Goal: Information Seeking & Learning: Learn about a topic

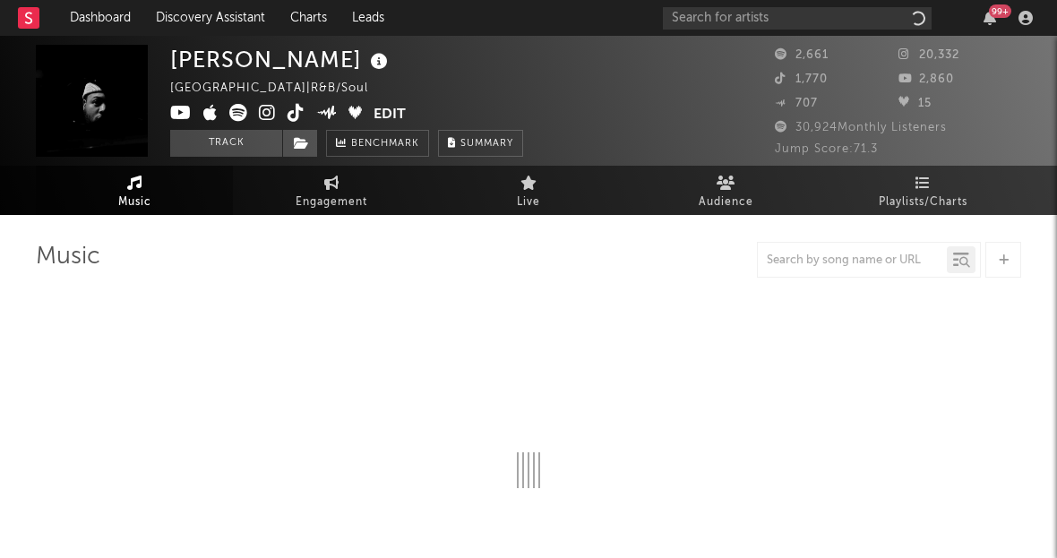
select select "6m"
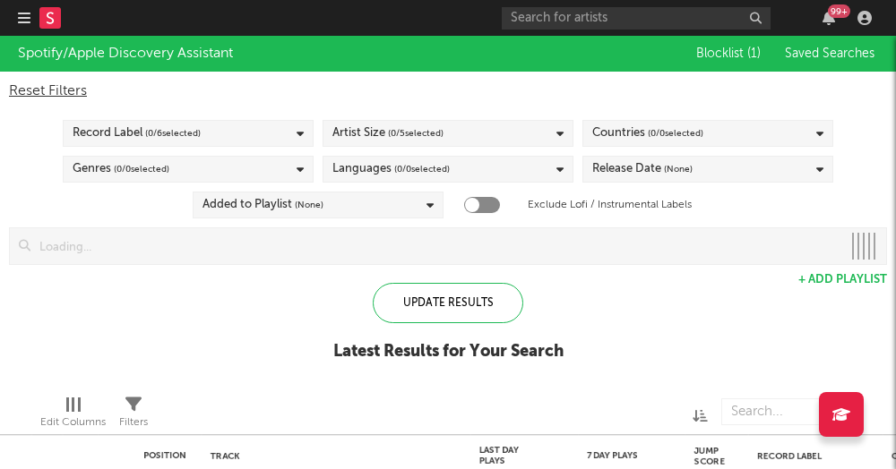
checkbox input "true"
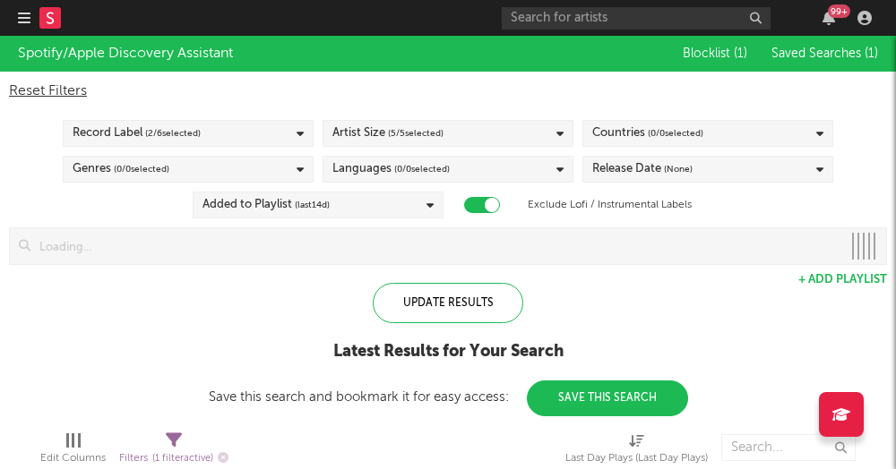
click at [12, 30] on nav "Dashboard Discovery Assistant Charts Leads 99 +" at bounding box center [448, 18] width 896 height 36
click at [14, 24] on nav "Dashboard Discovery Assistant Charts Leads 99 +" at bounding box center [448, 18] width 896 height 36
click at [24, 25] on icon "button" at bounding box center [24, 18] width 13 height 14
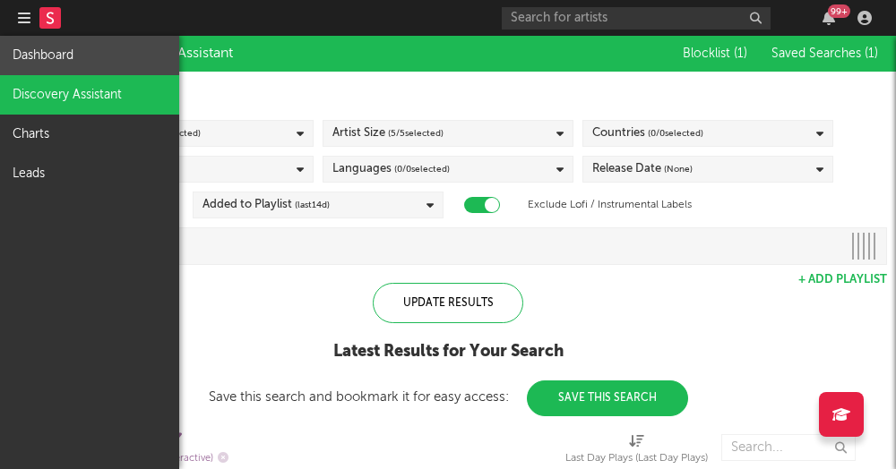
click at [63, 68] on link "Dashboard" at bounding box center [89, 55] width 179 height 39
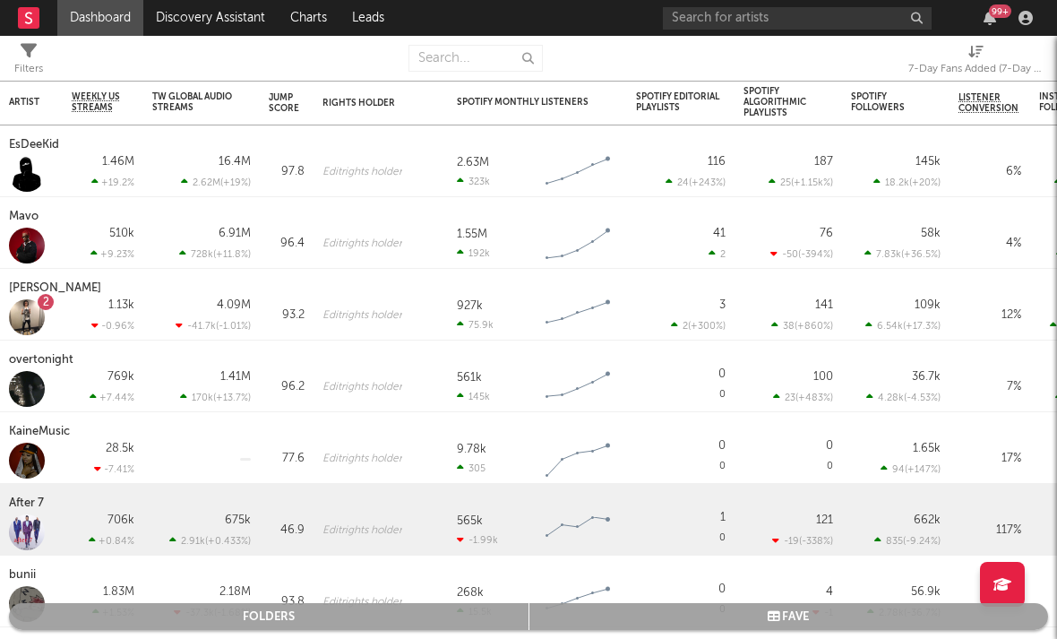
select select "-1"
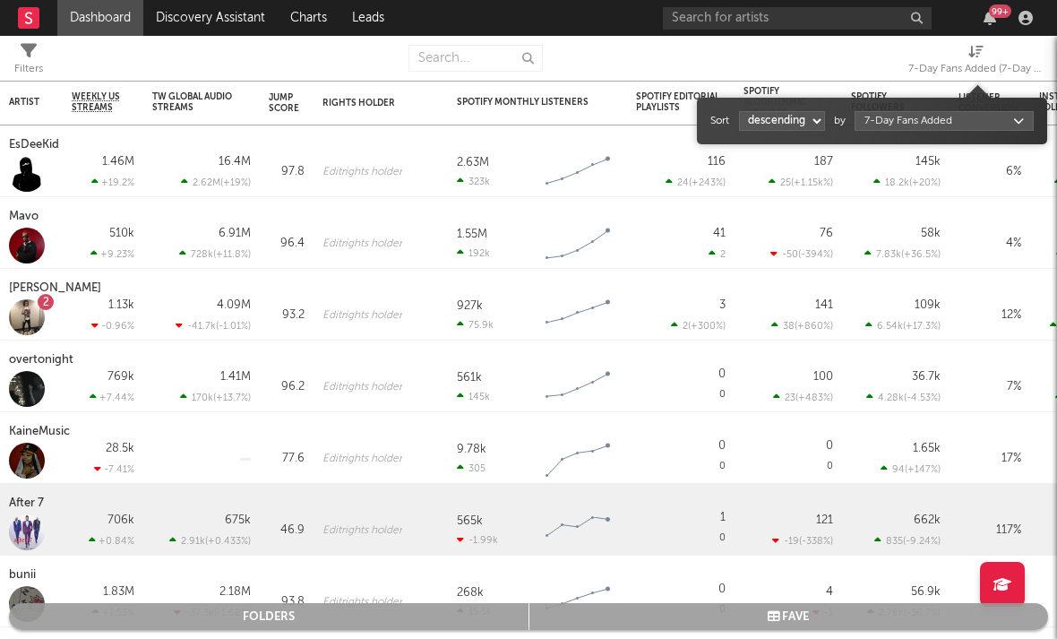
click at [895, 52] on span "7-Day Fans Added (7-Day Fans Added)" at bounding box center [975, 62] width 134 height 36
click at [895, 127] on body "Dashboard Discovery Assistant Charts Leads 99 + Notifications Settings Mark all…" at bounding box center [528, 319] width 1057 height 639
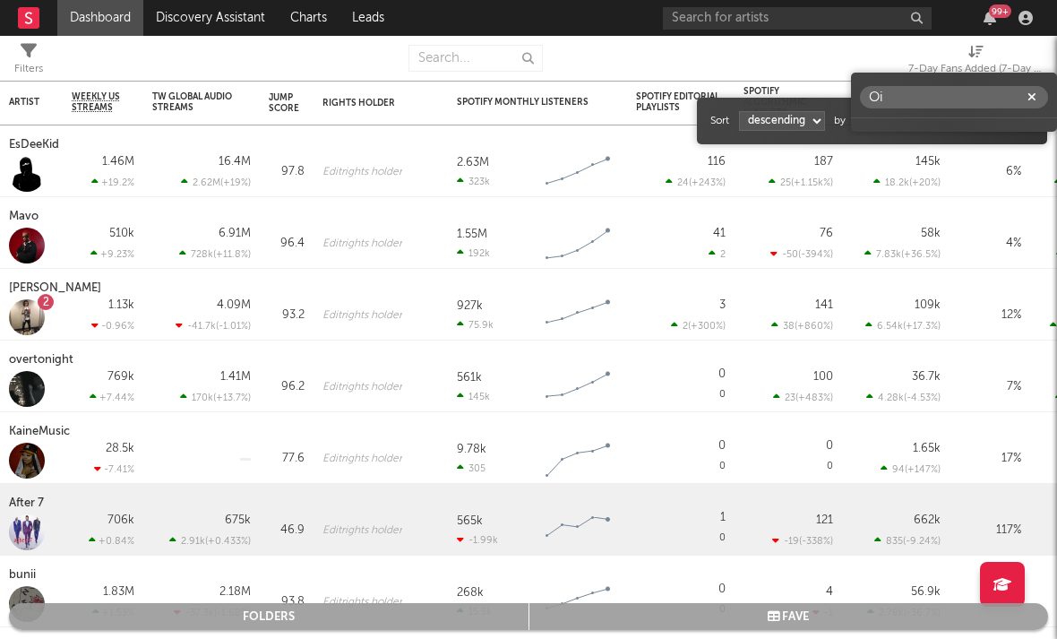
type input "O"
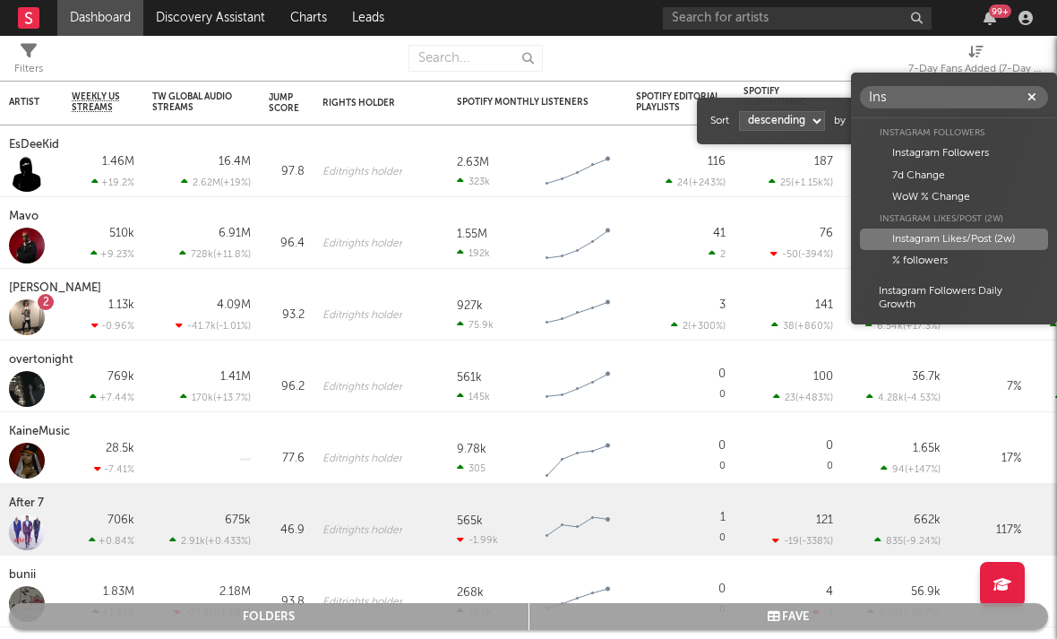
type input "Ins"
click at [895, 238] on div "Instagram Likes/Post (2w)" at bounding box center [954, 238] width 188 height 21
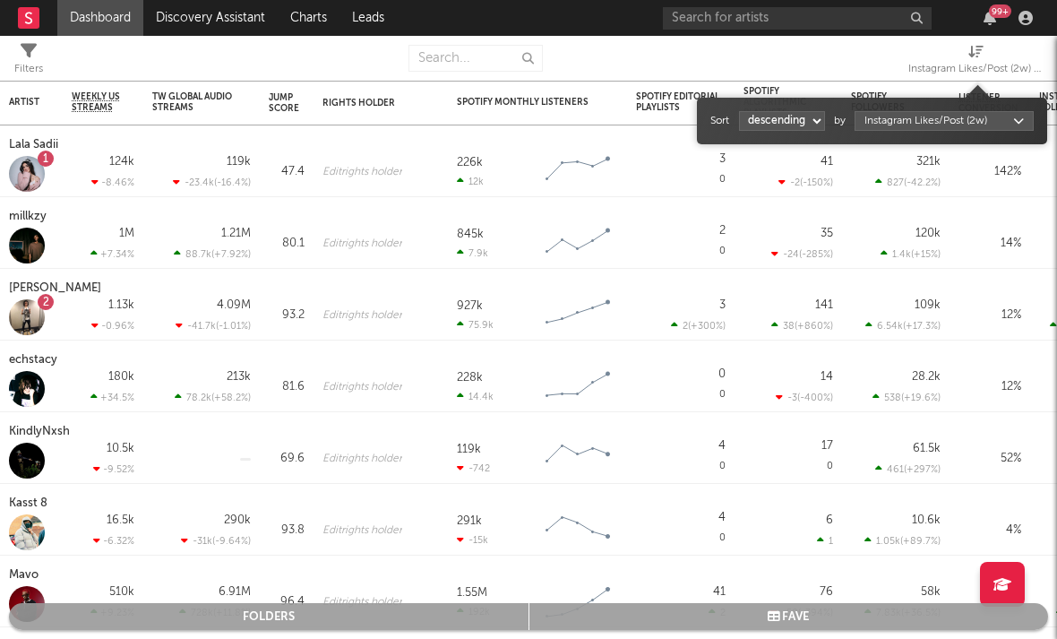
select select "1"
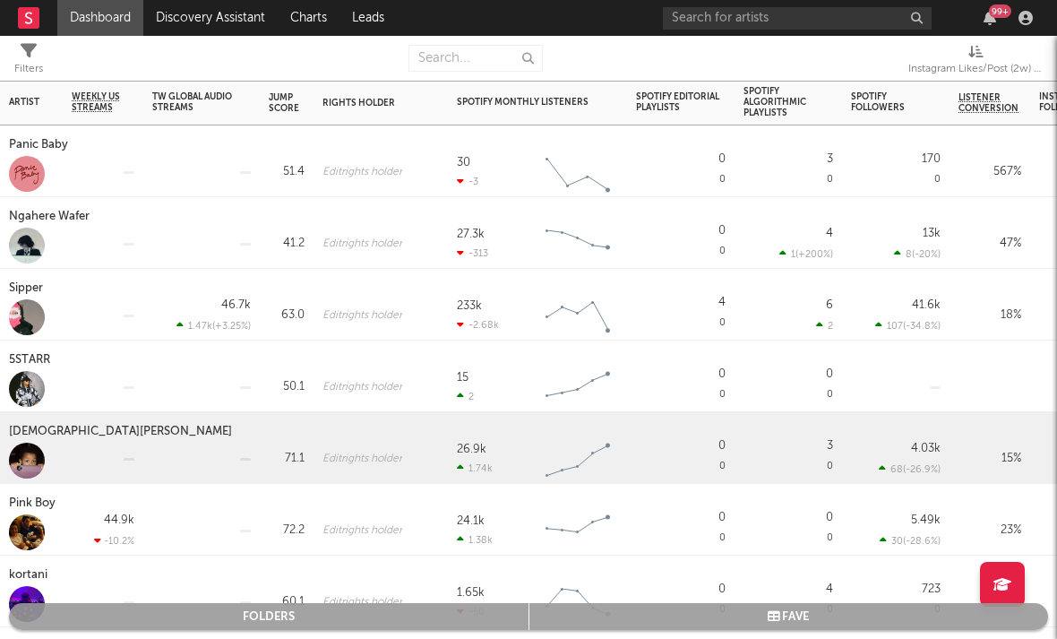
click at [47, 427] on div "[DEMOGRAPHIC_DATA][PERSON_NAME]" at bounding box center [123, 431] width 228 height 21
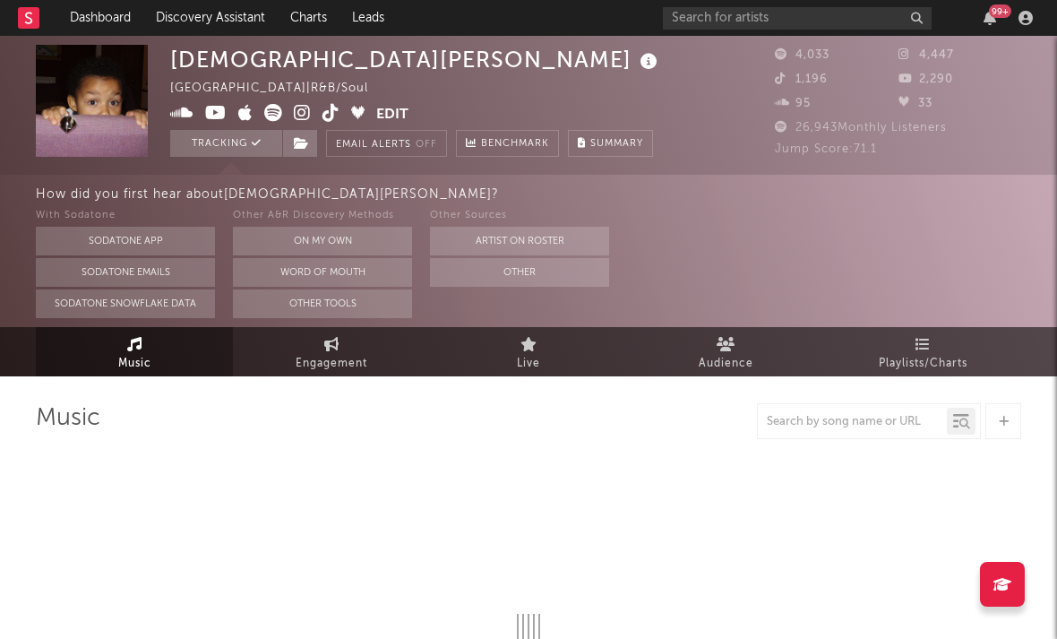
select select "6m"
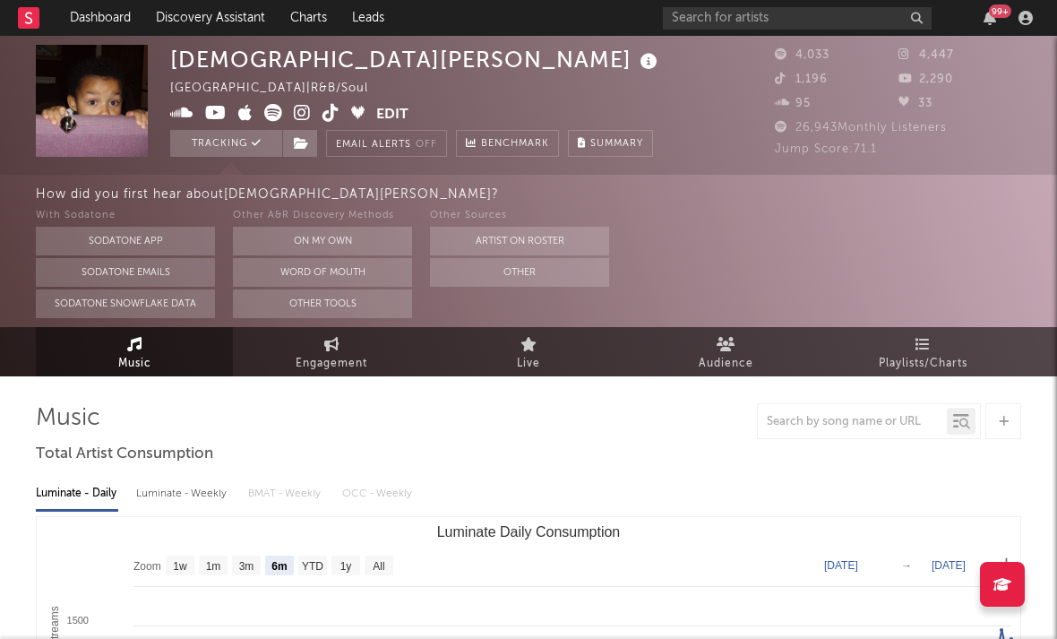
click at [305, 111] on icon at bounding box center [302, 113] width 17 height 18
